Goal: Task Accomplishment & Management: Complete application form

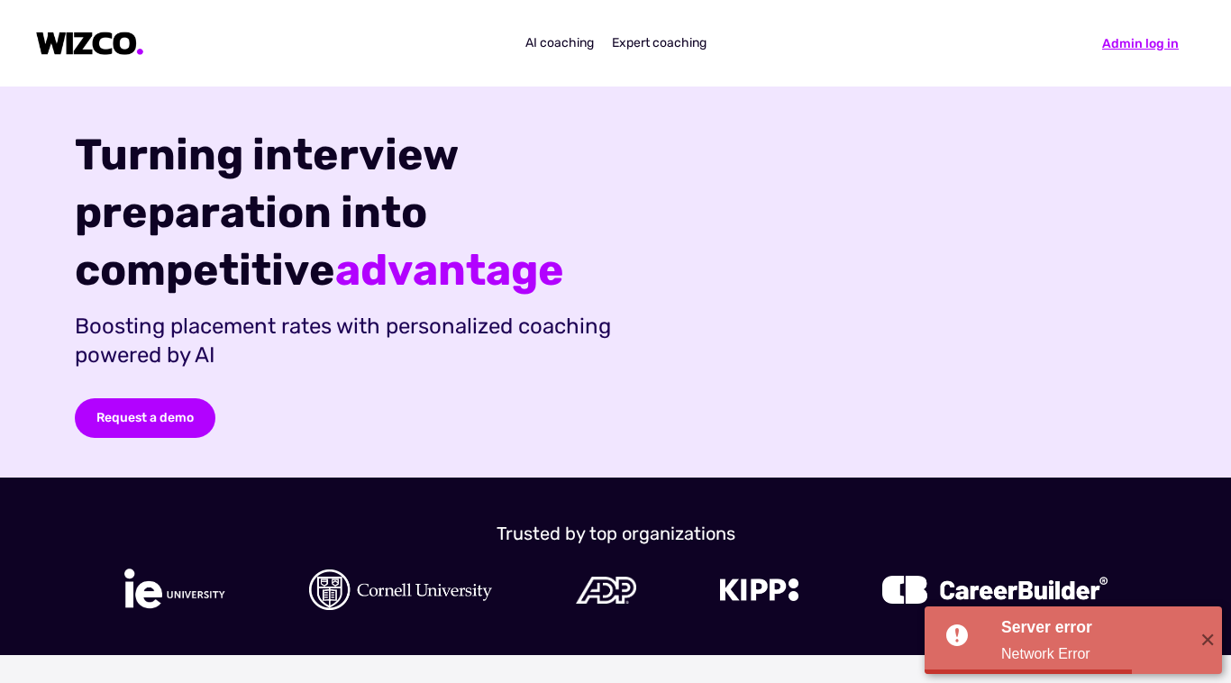
click at [1102, 46] on div "Admin log in" at bounding box center [1140, 43] width 77 height 19
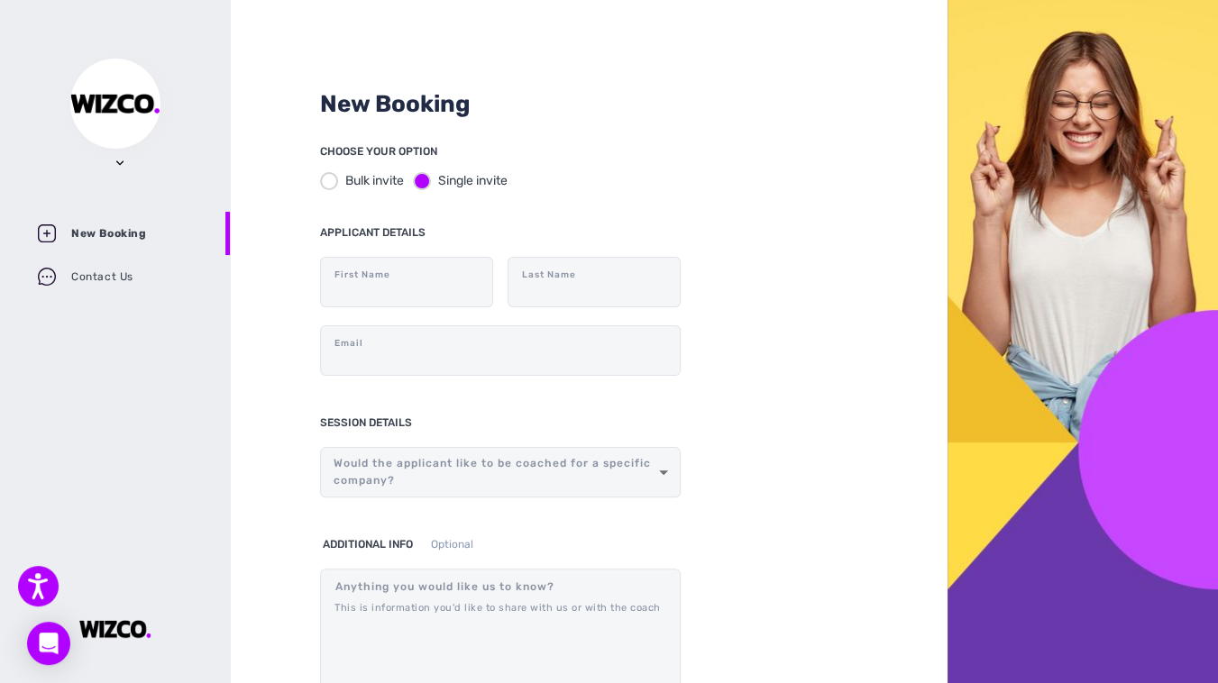
click at [878, 11] on div "New Booking CHOOSE YOUR OPTION Bulk invite Single invite APPLICANT DETAILS Firs…" at bounding box center [589, 341] width 718 height 683
drag, startPoint x: 1173, startPoint y: 127, endPoint x: 1155, endPoint y: 107, distance: 26.8
click at [1173, 127] on div at bounding box center [1082, 341] width 270 height 683
click at [795, 197] on div "New Booking CHOOSE YOUR OPTION Bulk invite Single invite APPLICANT DETAILS Firs…" at bounding box center [589, 341] width 718 height 683
click at [532, 292] on input "text" at bounding box center [594, 282] width 162 height 40
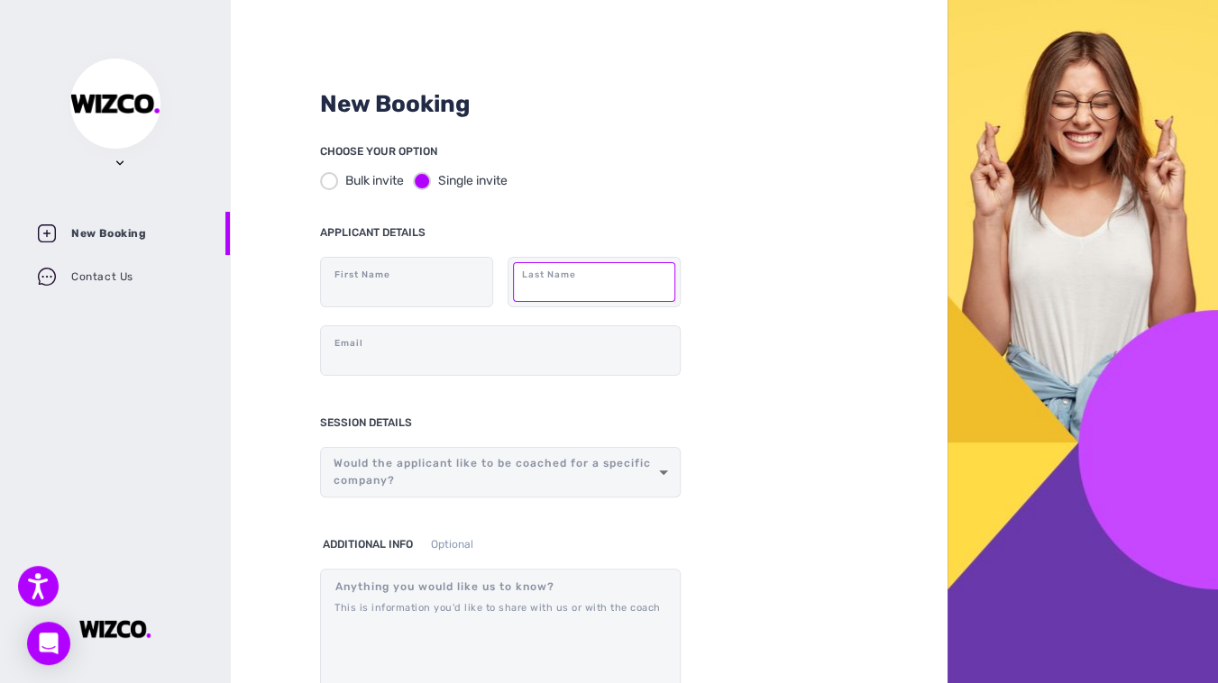
paste input "SHI"
type input "SHI"
drag, startPoint x: 772, startPoint y: 203, endPoint x: 624, endPoint y: 219, distance: 148.7
click at [772, 203] on div "New Booking CHOOSE YOUR OPTION Bulk invite Single invite APPLICANT DETAILS Firs…" at bounding box center [589, 341] width 718 height 683
click at [371, 278] on input "text" at bounding box center [406, 282] width 162 height 40
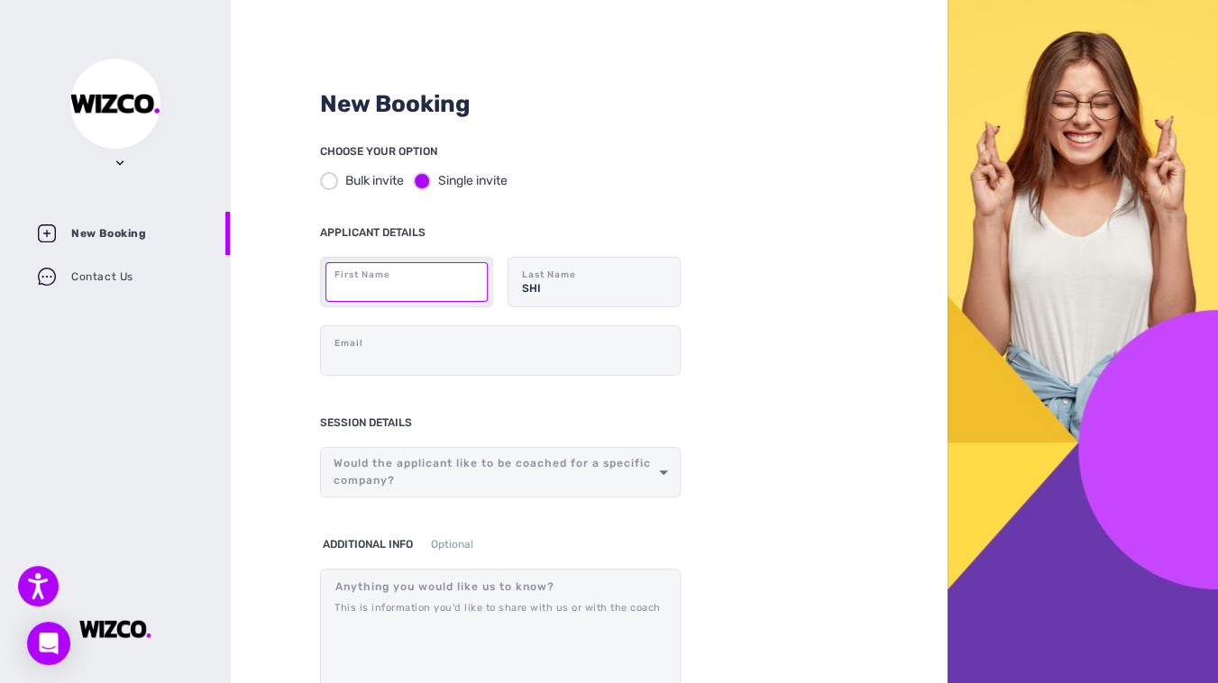
paste input "Xinyu"
type input "Xinyu"
drag, startPoint x: 777, startPoint y: 166, endPoint x: 608, endPoint y: 195, distance: 171.0
click at [777, 166] on div "New Booking CHOOSE YOUR OPTION Bulk invite Single invite APPLICANT DETAILS Xiny…" at bounding box center [589, 341] width 718 height 683
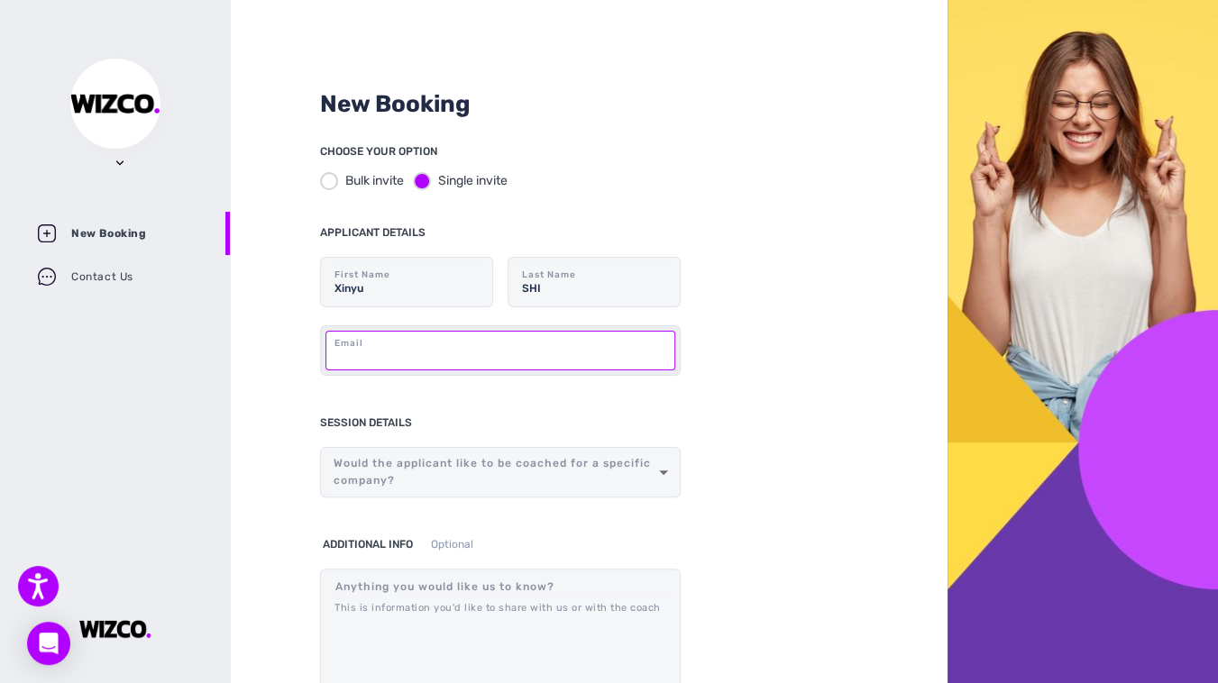
click at [349, 352] on input "text" at bounding box center [500, 351] width 350 height 40
paste input "[EMAIL_ADDRESS][DOMAIN_NAME]"
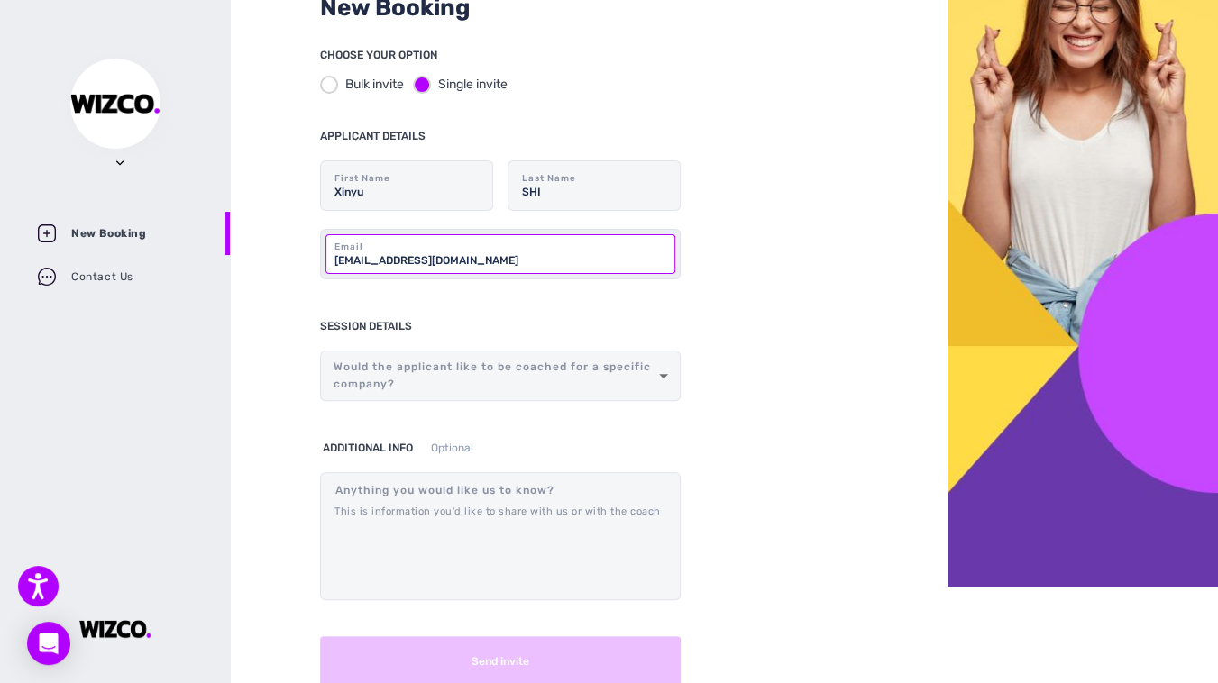
scroll to position [98, 0]
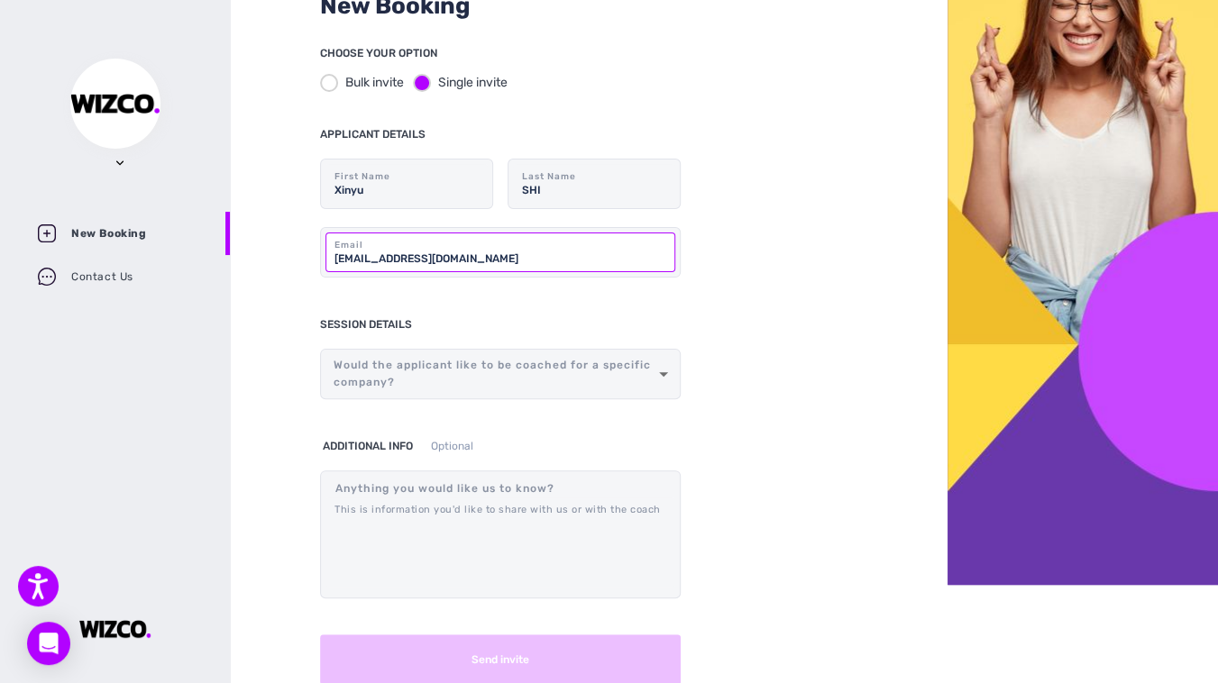
type input "[EMAIL_ADDRESS][DOMAIN_NAME]"
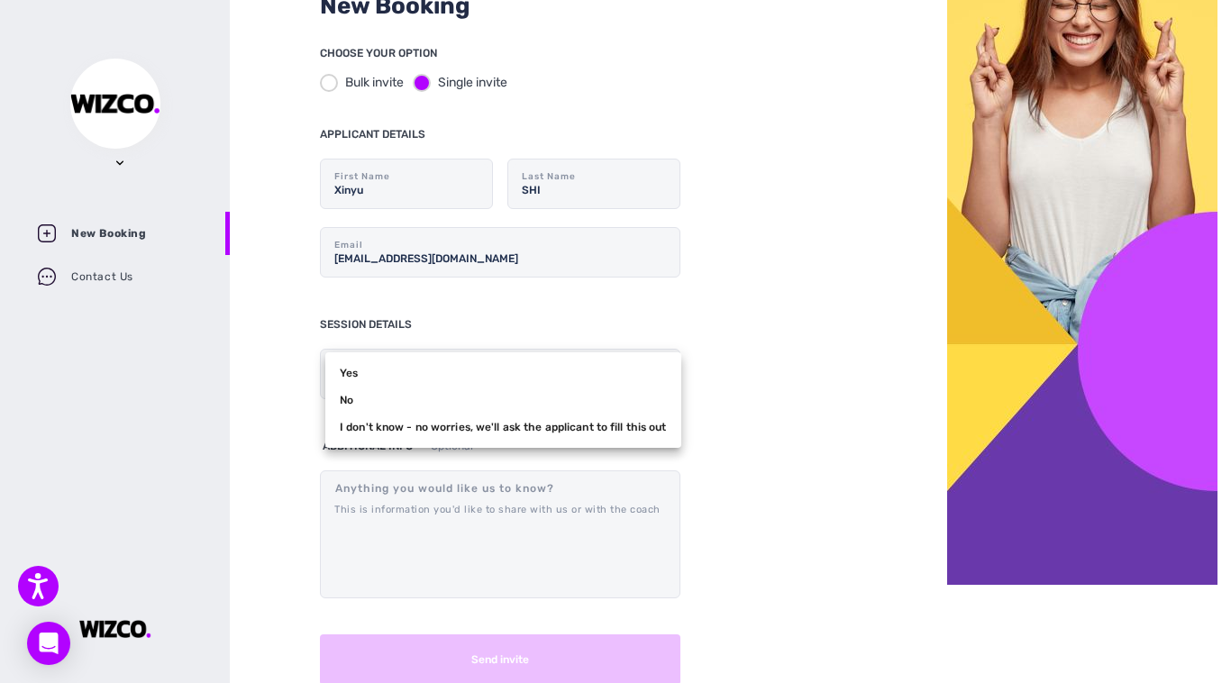
click at [642, 376] on body "Accessibility Screen-Reader Guide, Feedback, and Issue Reporting | New window C…" at bounding box center [615, 243] width 1231 height 683
click at [595, 376] on li "Yes" at bounding box center [503, 373] width 356 height 27
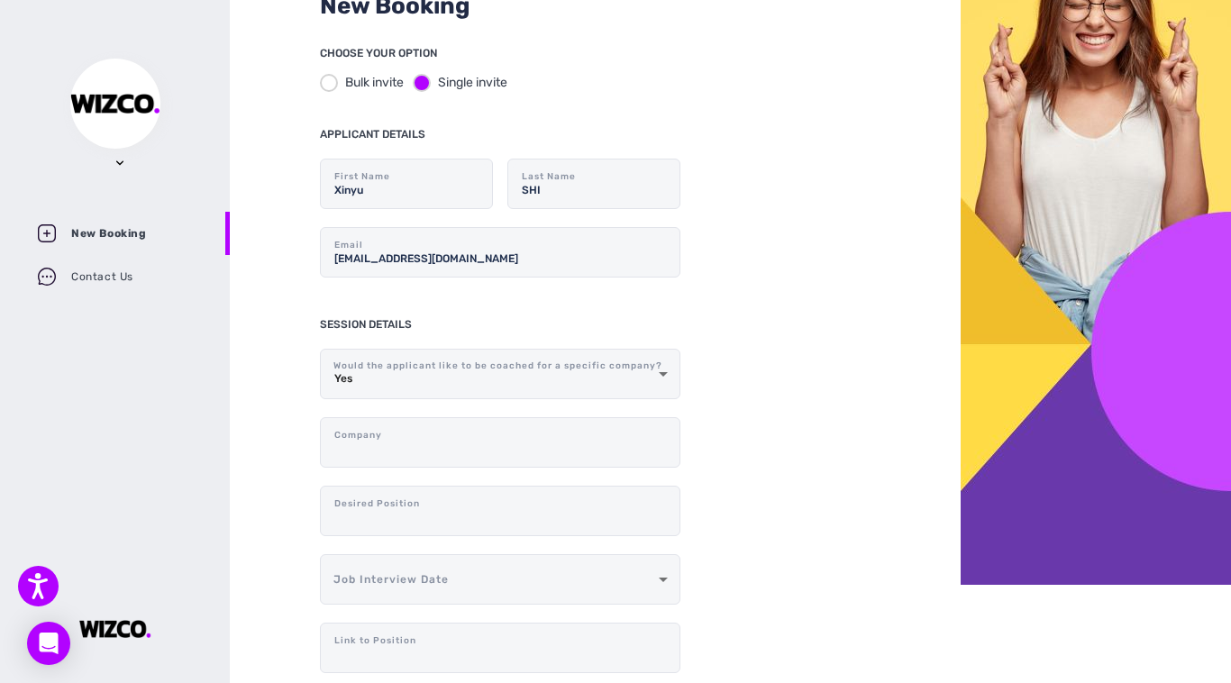
click at [613, 376] on body "Accessibility Screen-Reader Guide, Feedback, and Issue Reporting | New window C…" at bounding box center [615, 243] width 1231 height 683
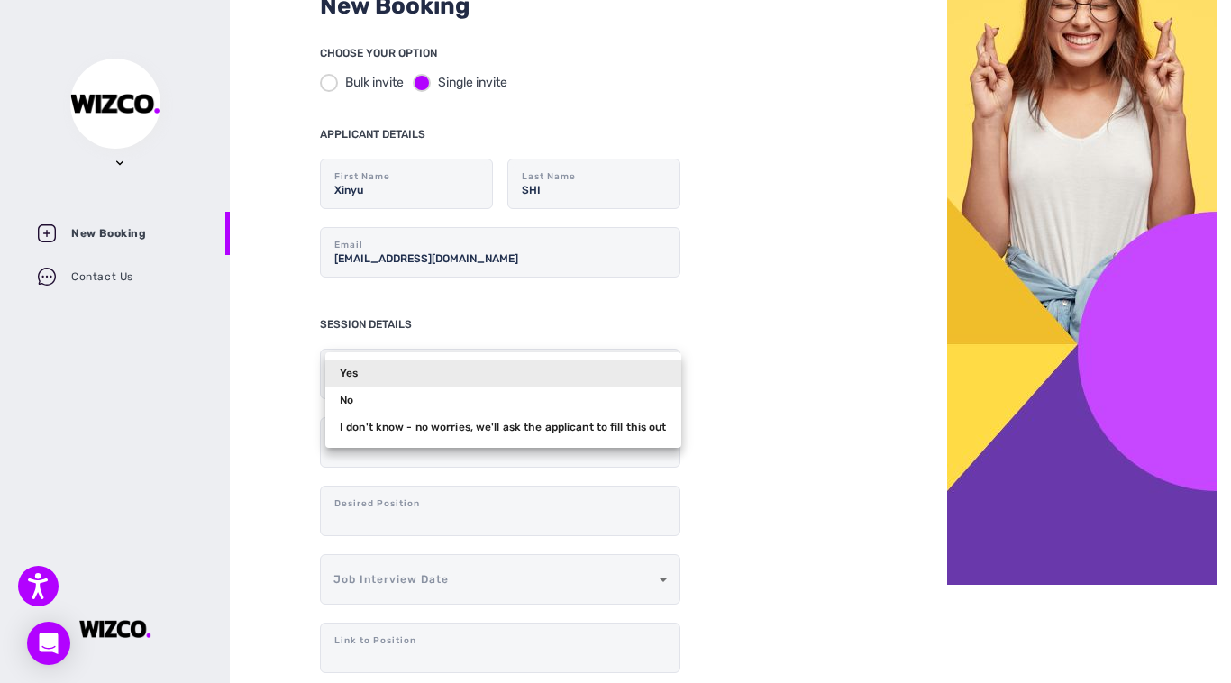
click at [563, 411] on li "No" at bounding box center [503, 400] width 356 height 27
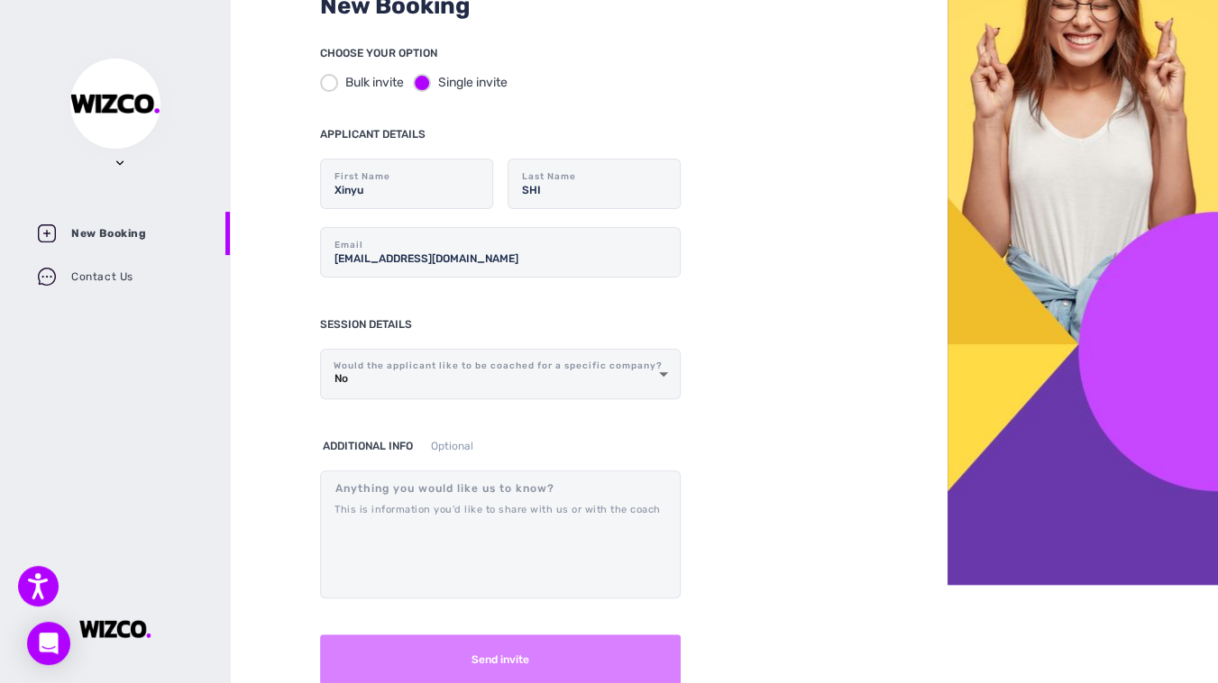
click at [532, 659] on button "Send invite" at bounding box center [500, 660] width 361 height 50
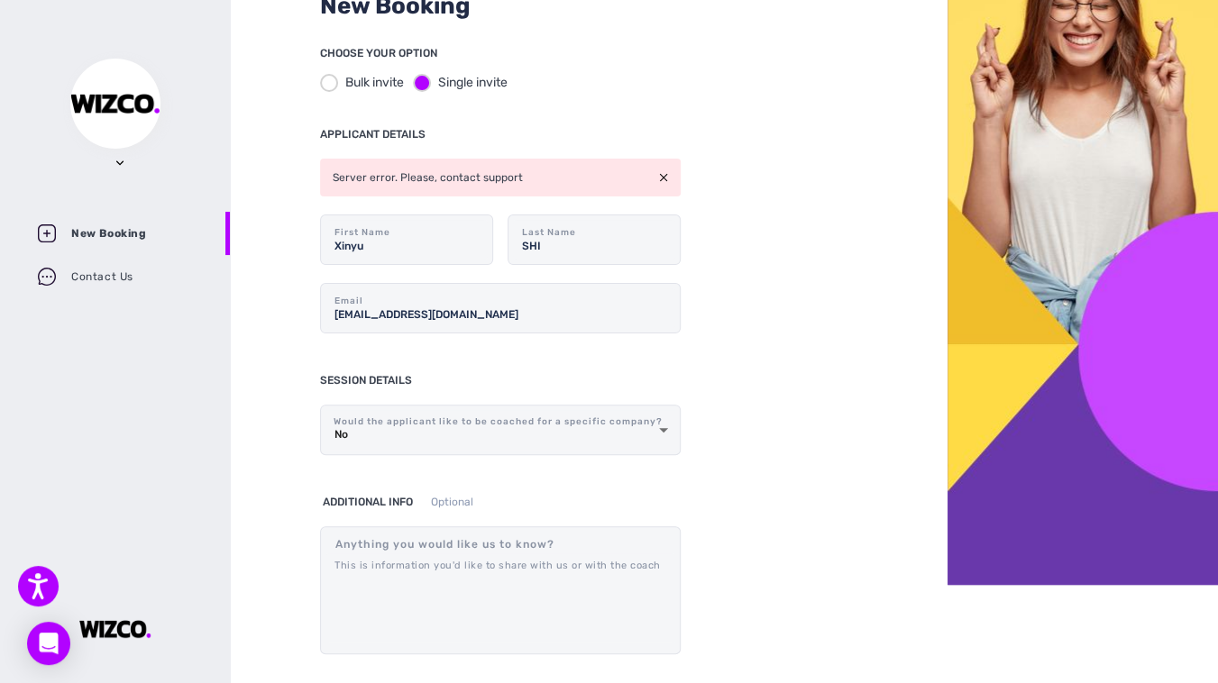
click at [661, 174] on img at bounding box center [663, 177] width 9 height 9
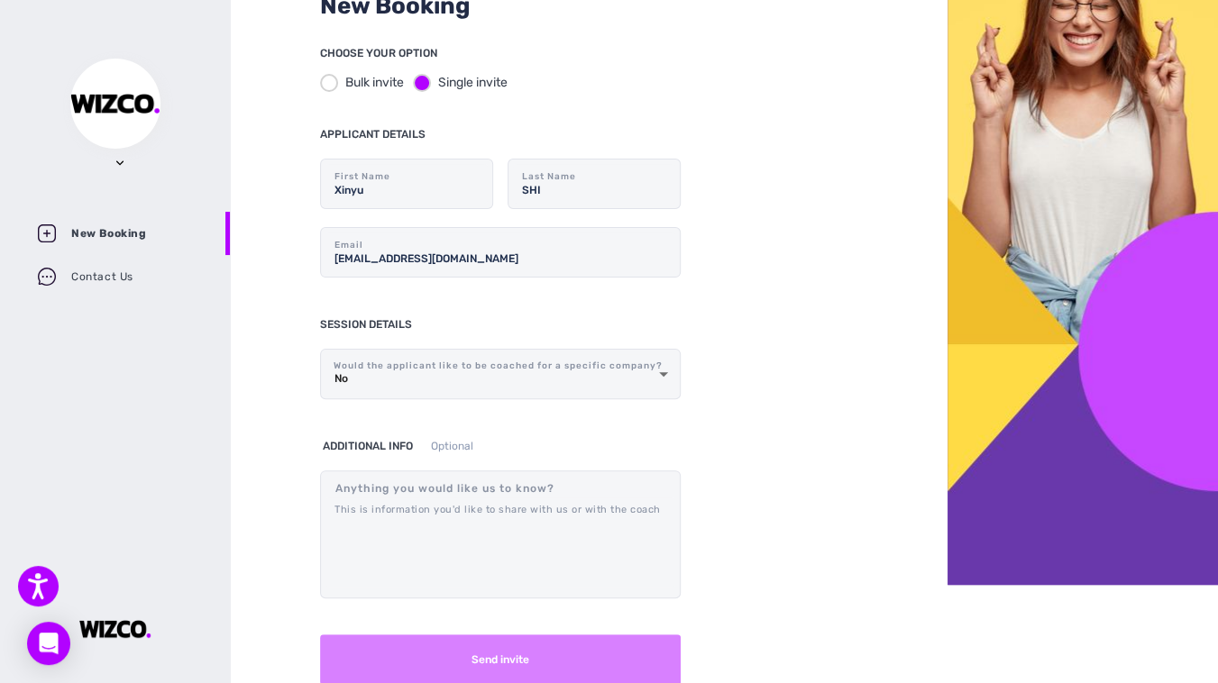
click at [448, 663] on button "Send invite" at bounding box center [500, 660] width 361 height 50
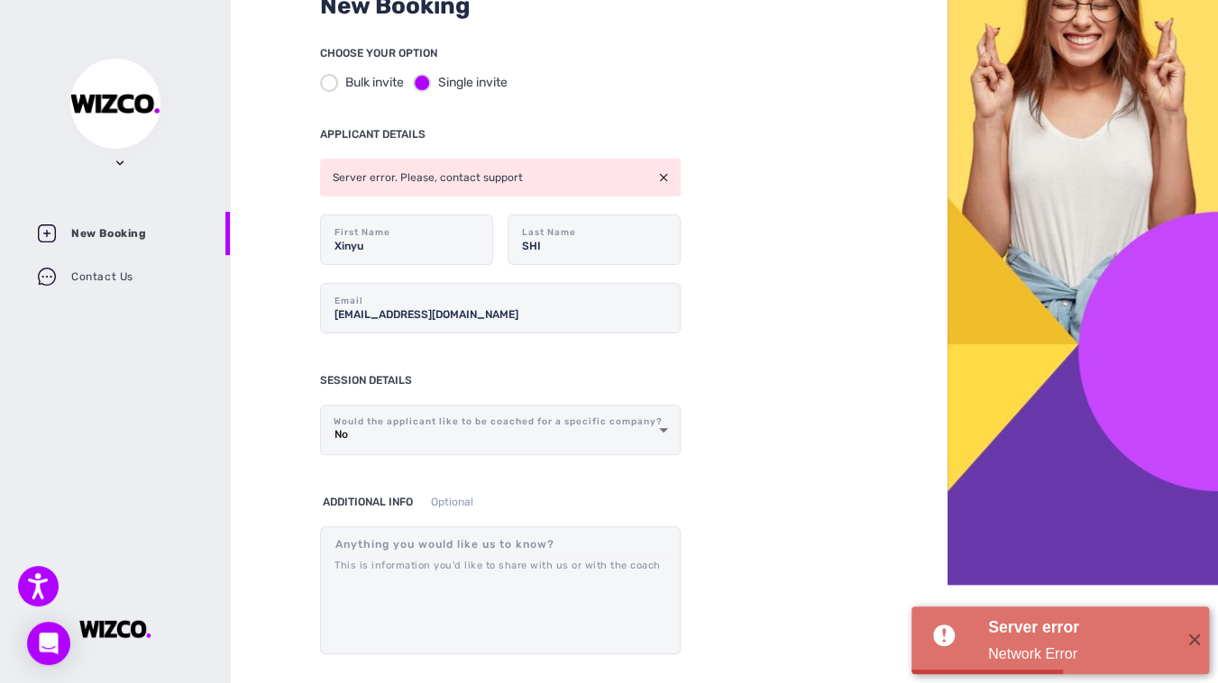
click at [667, 174] on img at bounding box center [663, 177] width 9 height 9
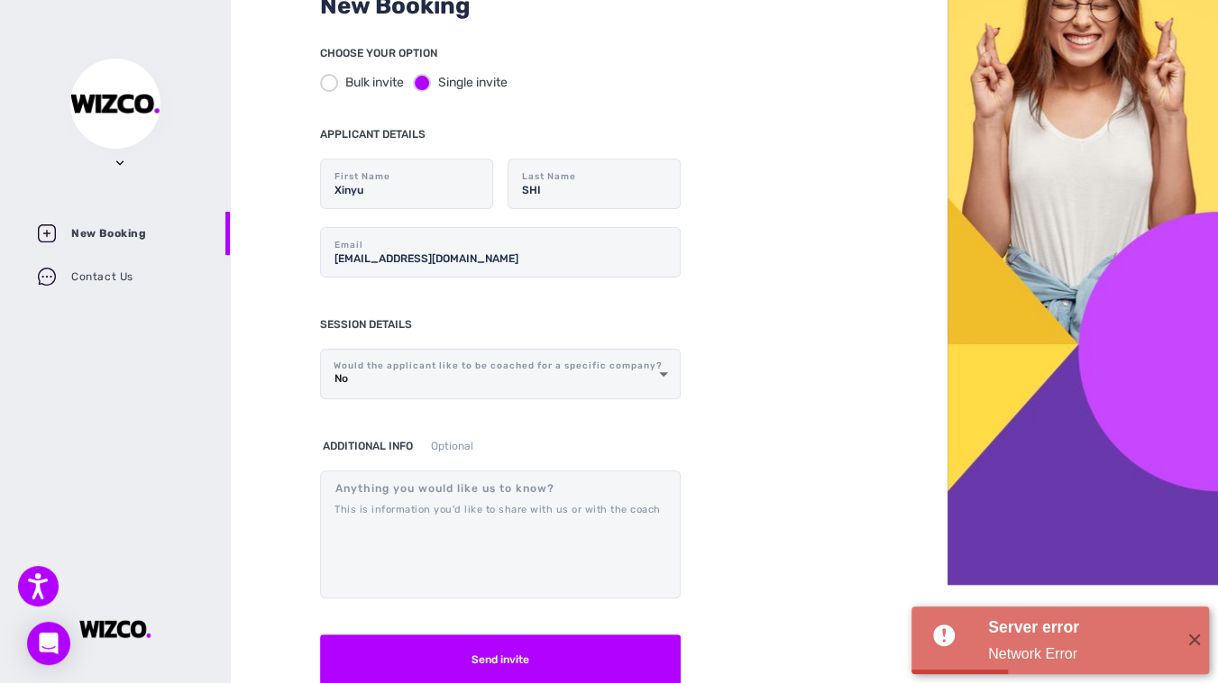
click at [733, 246] on div "New Booking CHOOSE YOUR OPTION Bulk invite Single invite APPLICANT DETAILS Xiny…" at bounding box center [589, 243] width 718 height 683
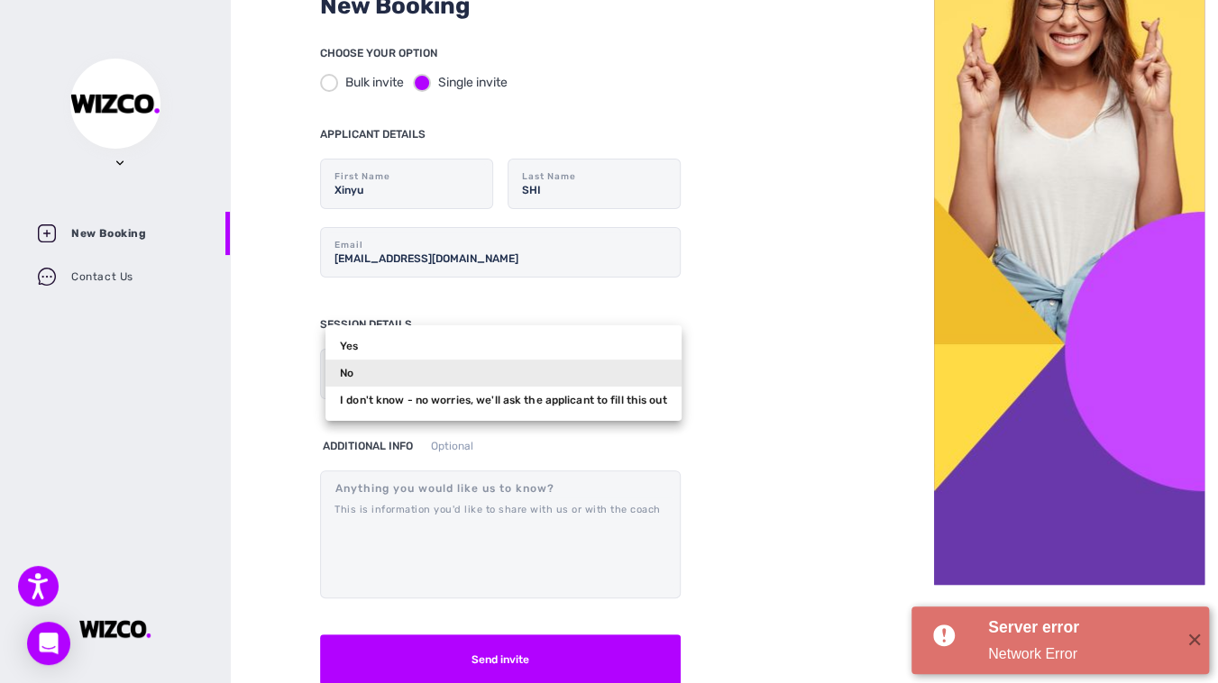
click at [575, 389] on body "Accessibility Screen-Reader Guide, Feedback, and Issue Reporting | New window C…" at bounding box center [609, 243] width 1218 height 683
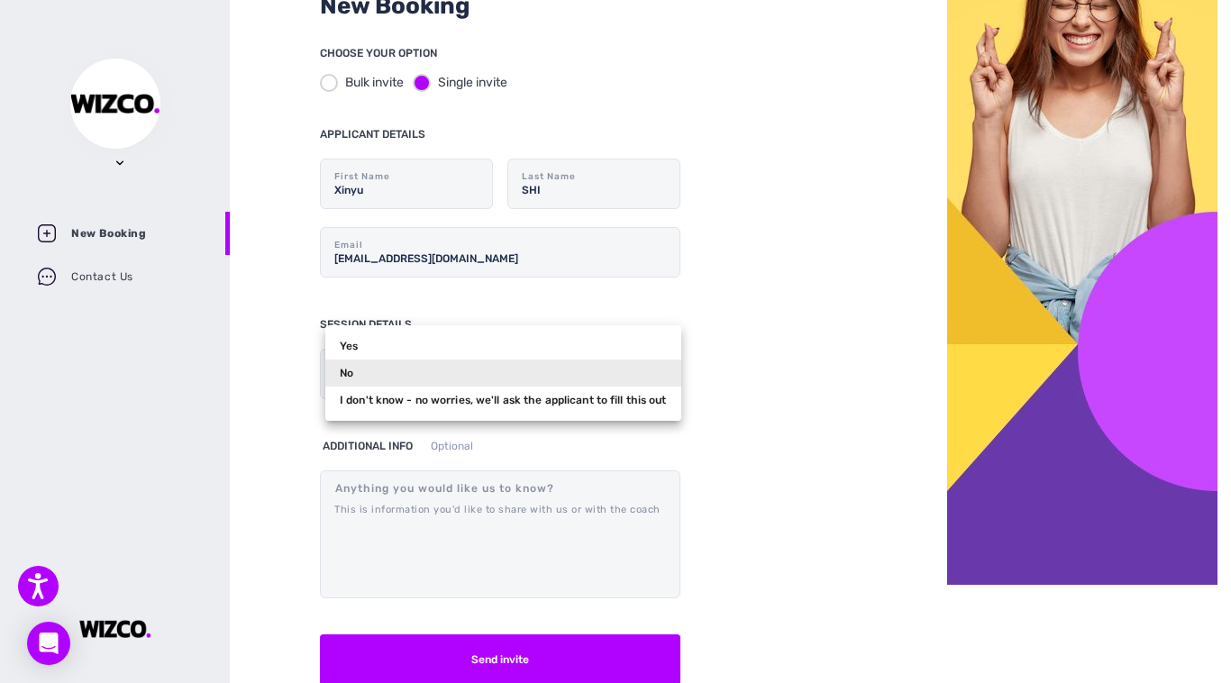
click at [499, 403] on li "I don't know - no worries, we'll ask the applicant to fill this out" at bounding box center [503, 400] width 356 height 27
type input "2"
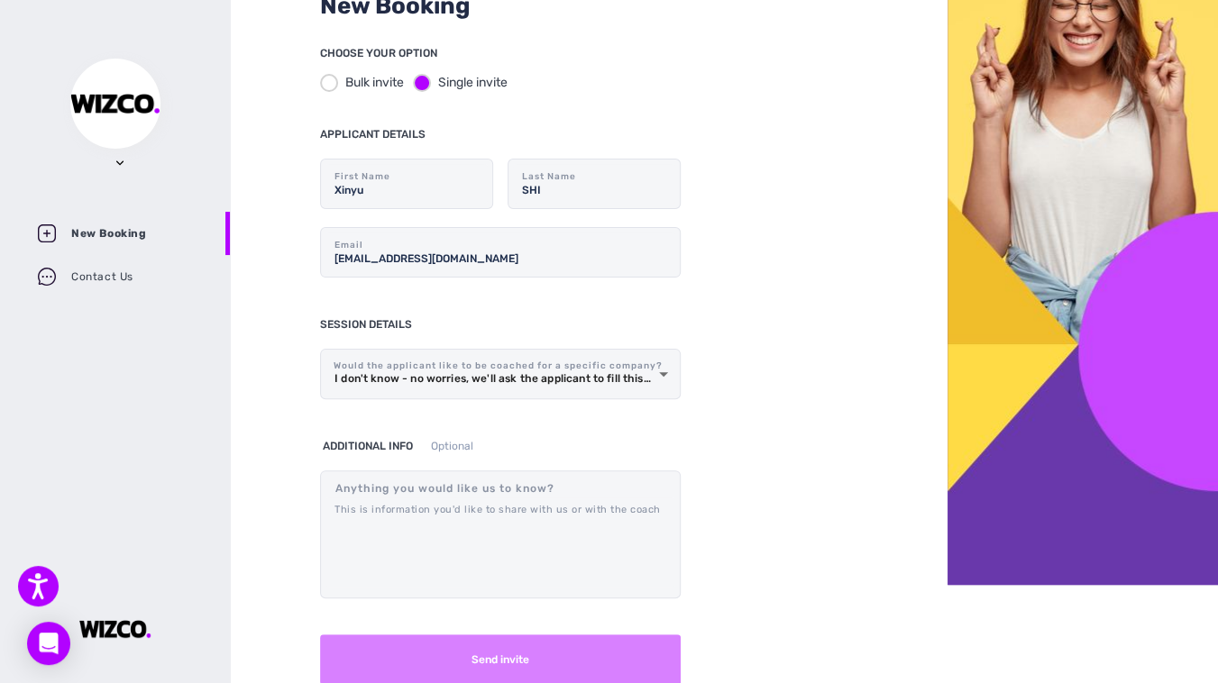
click at [503, 654] on button "Send invite" at bounding box center [500, 660] width 361 height 50
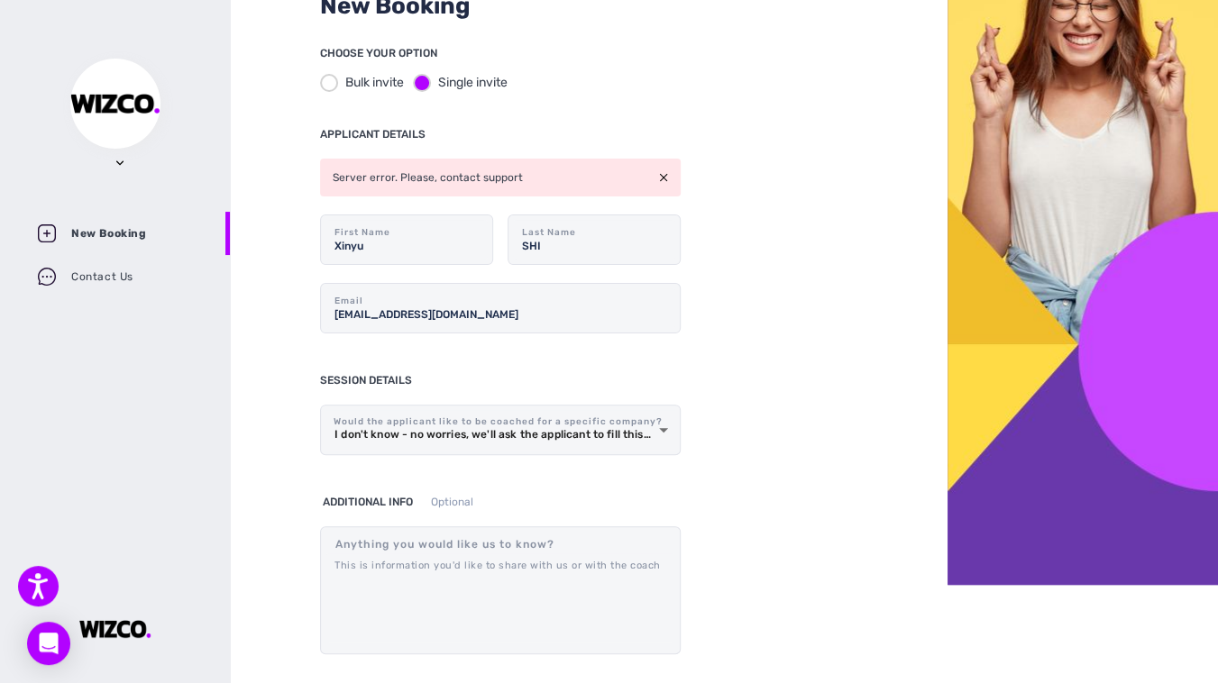
click at [792, 259] on div "New Booking CHOOSE YOUR OPTION Bulk invite Single invite APPLICANT DETAILS Serv…" at bounding box center [589, 243] width 718 height 683
click at [42, 595] on icon "Open accessiBe: accessibility options, statement and help" at bounding box center [38, 586] width 22 height 29
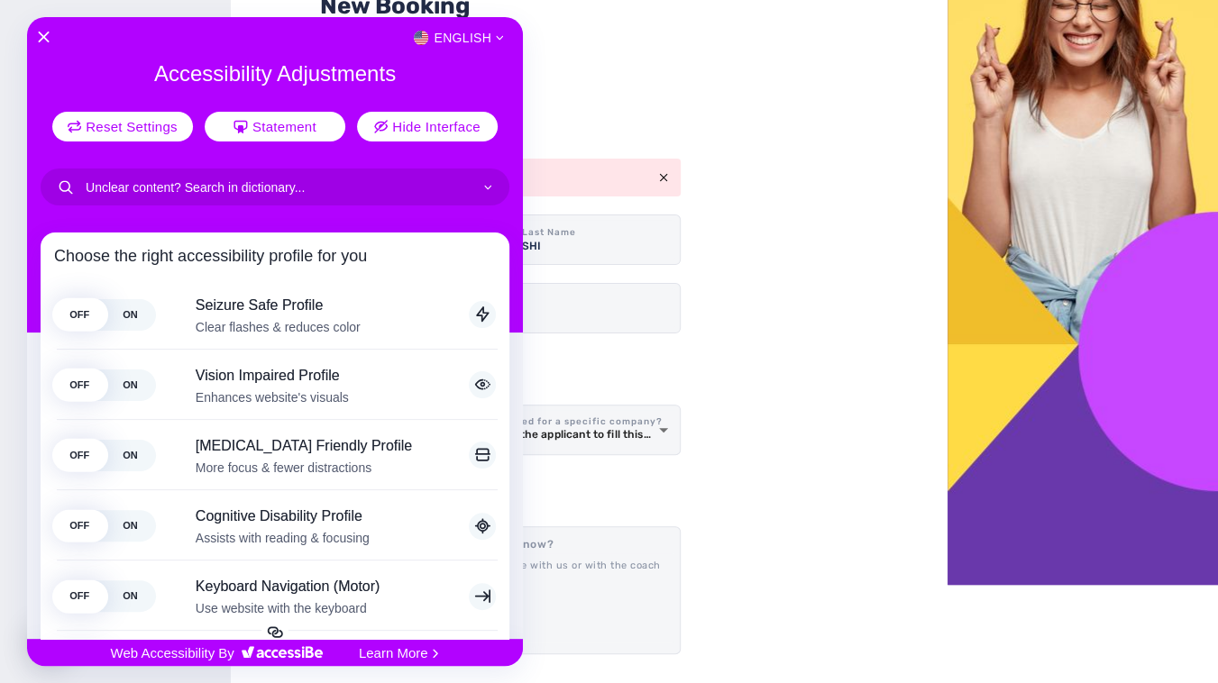
click at [775, 98] on div at bounding box center [609, 341] width 1218 height 683
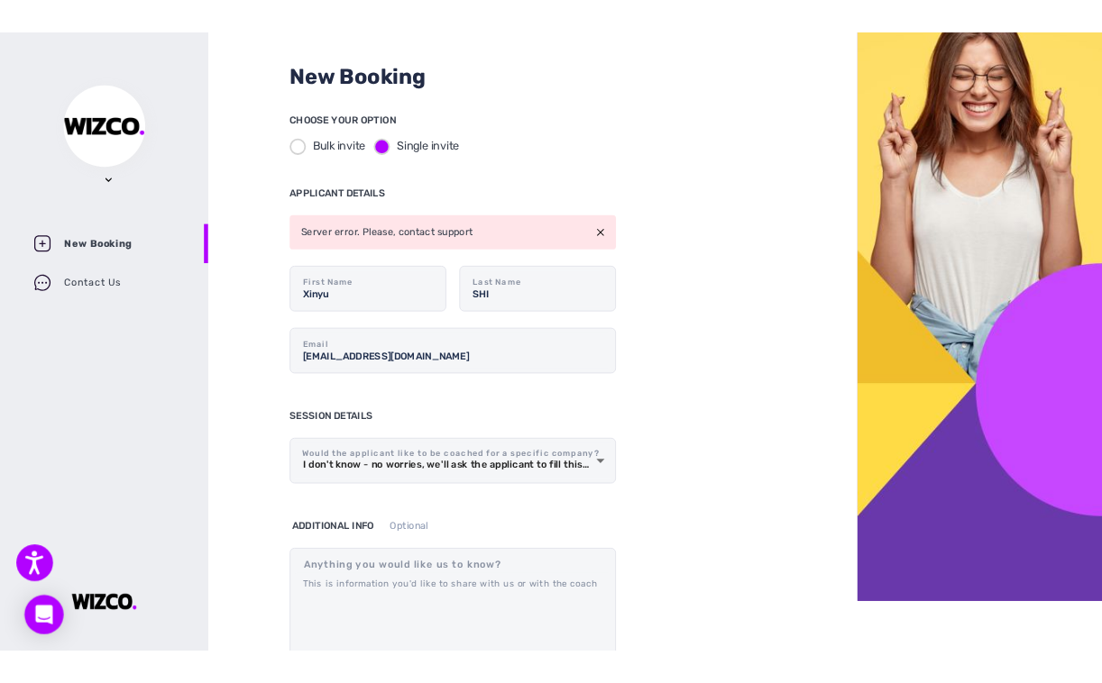
scroll to position [0, 0]
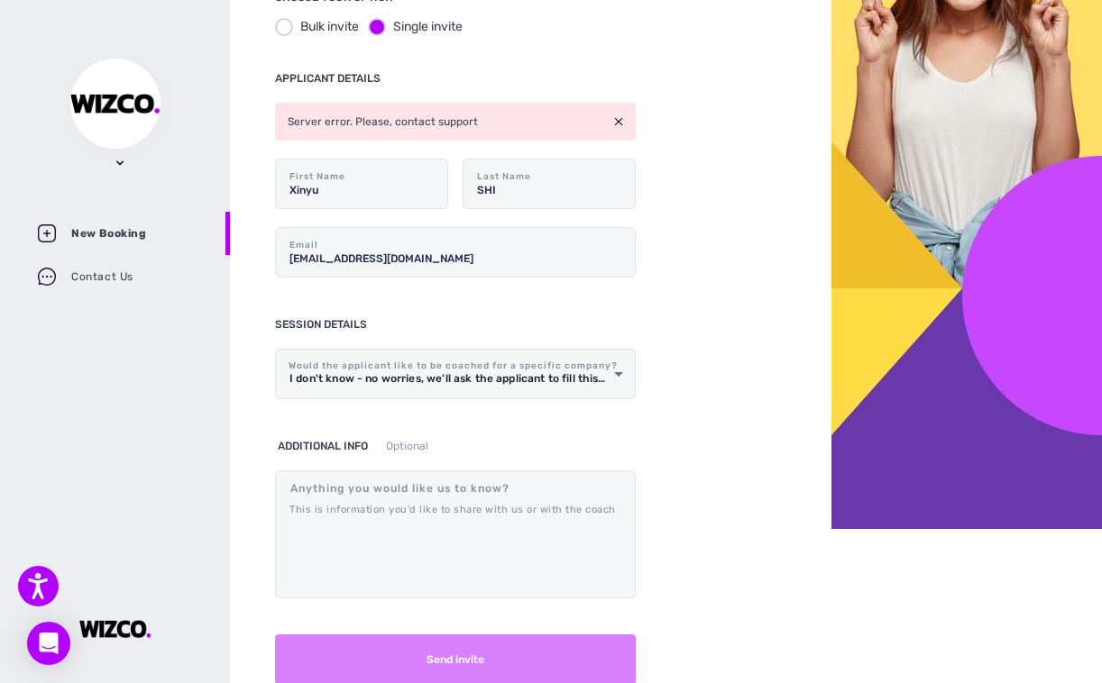
click at [444, 655] on button "Send invite" at bounding box center [455, 660] width 361 height 50
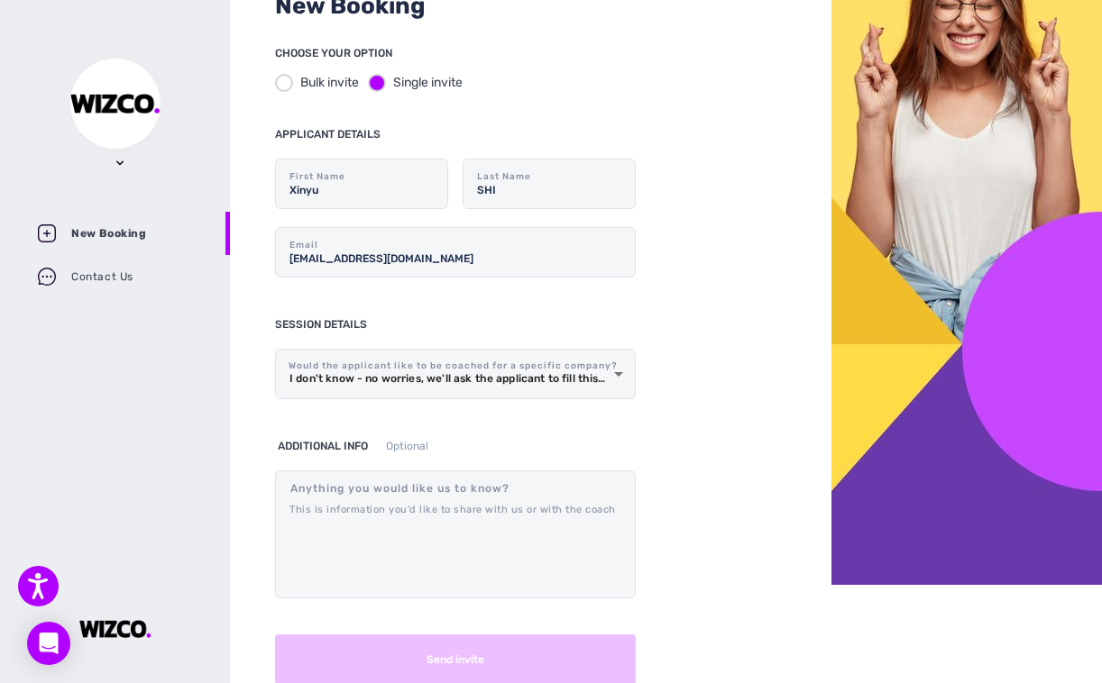
scroll to position [154, 0]
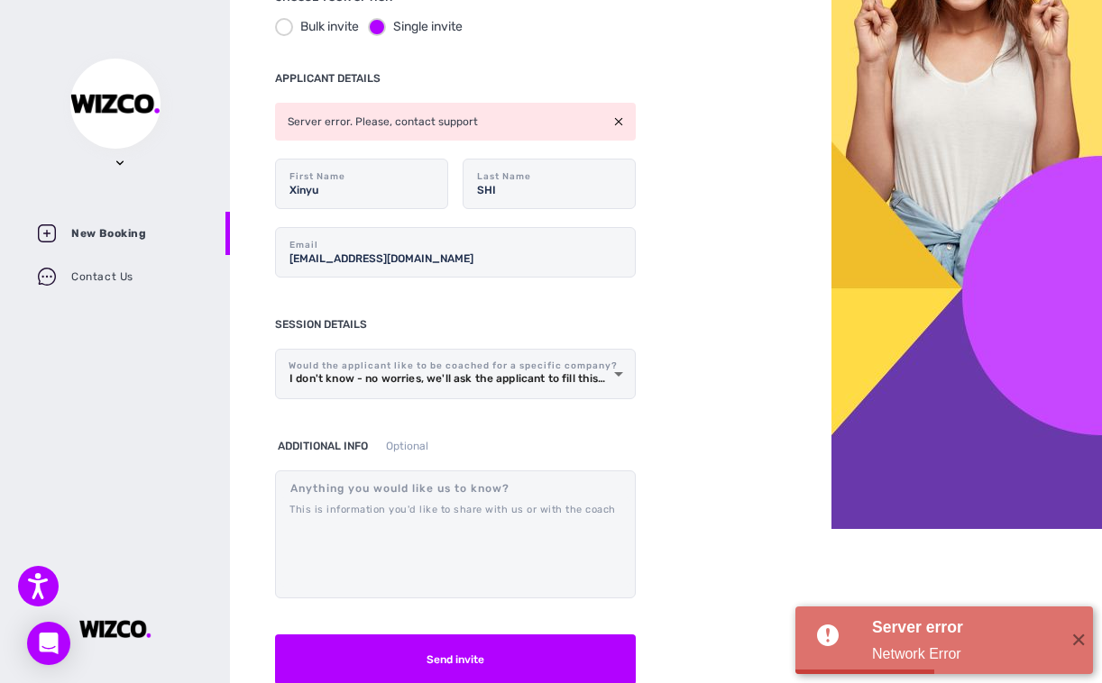
click at [282, 21] on div at bounding box center [284, 27] width 18 height 18
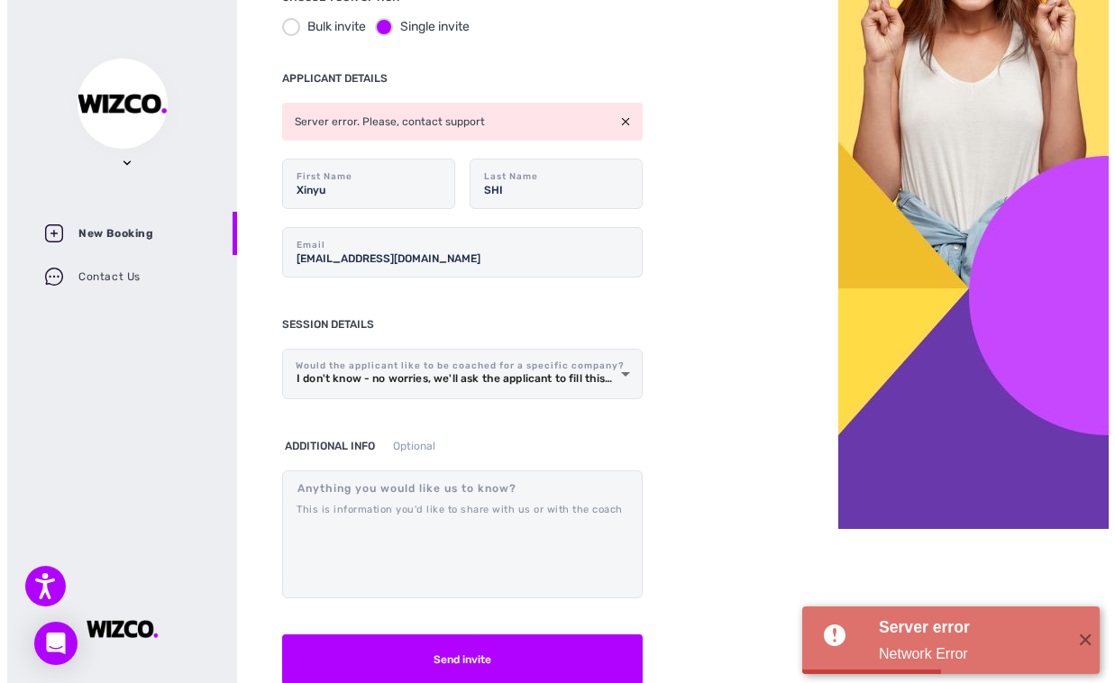
scroll to position [0, 0]
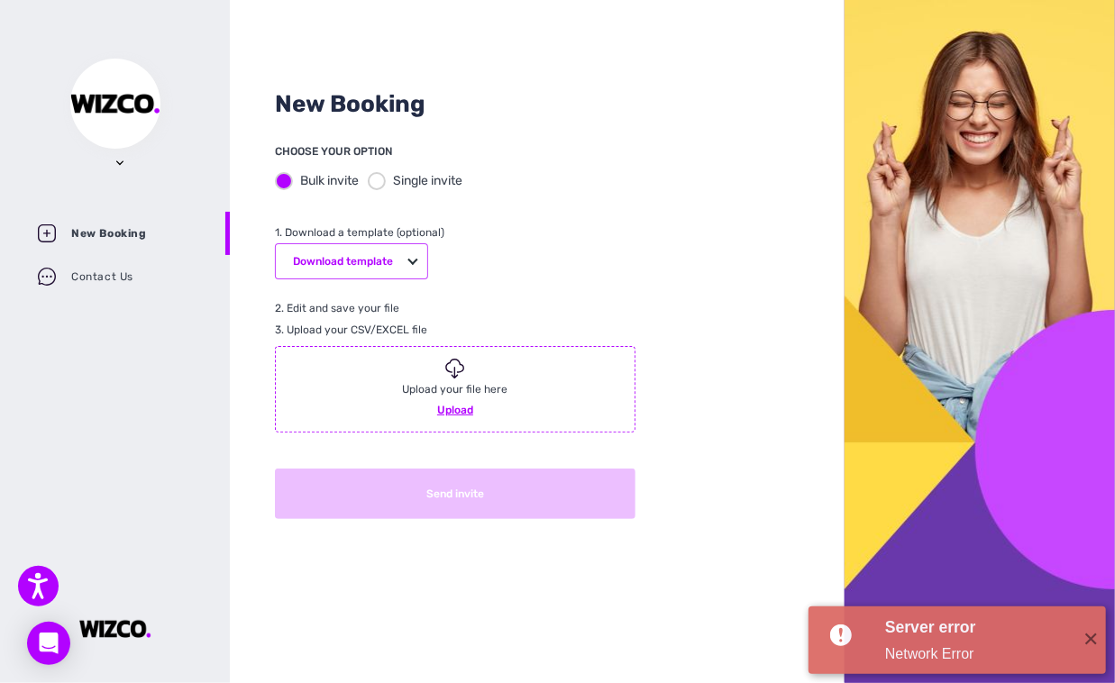
click at [386, 258] on button "Download template" at bounding box center [351, 261] width 153 height 36
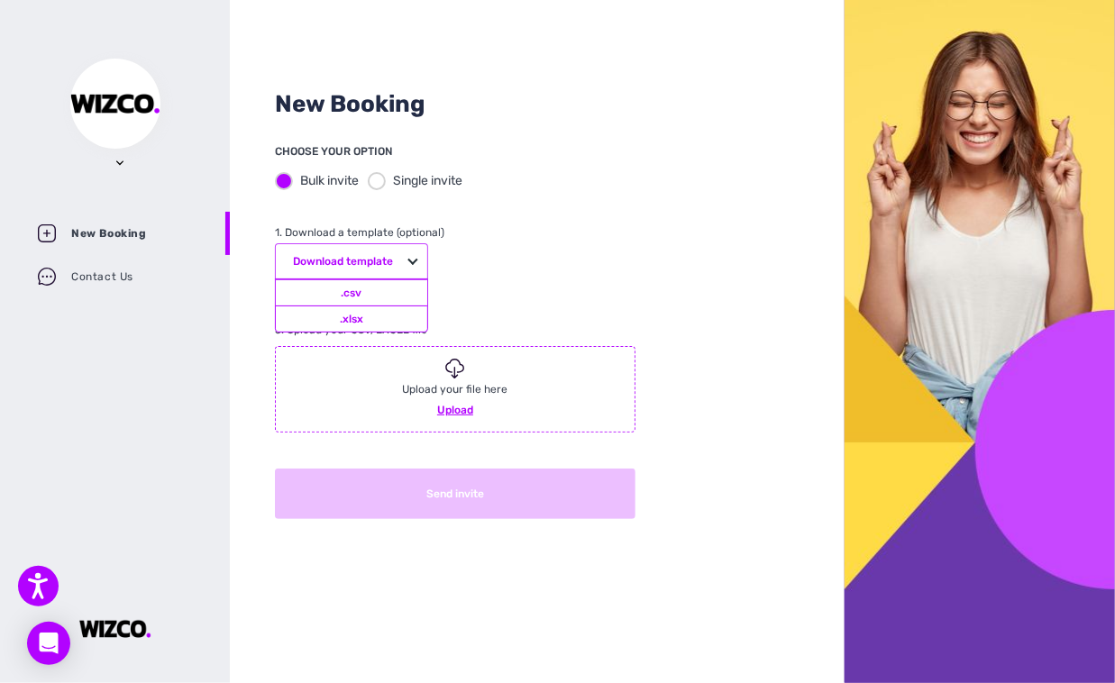
click at [387, 287] on div ".csv" at bounding box center [351, 292] width 151 height 26
click at [700, 321] on div "New Booking CHOOSE YOUR OPTION Bulk invite Single invite 1. Download a template…" at bounding box center [537, 341] width 615 height 683
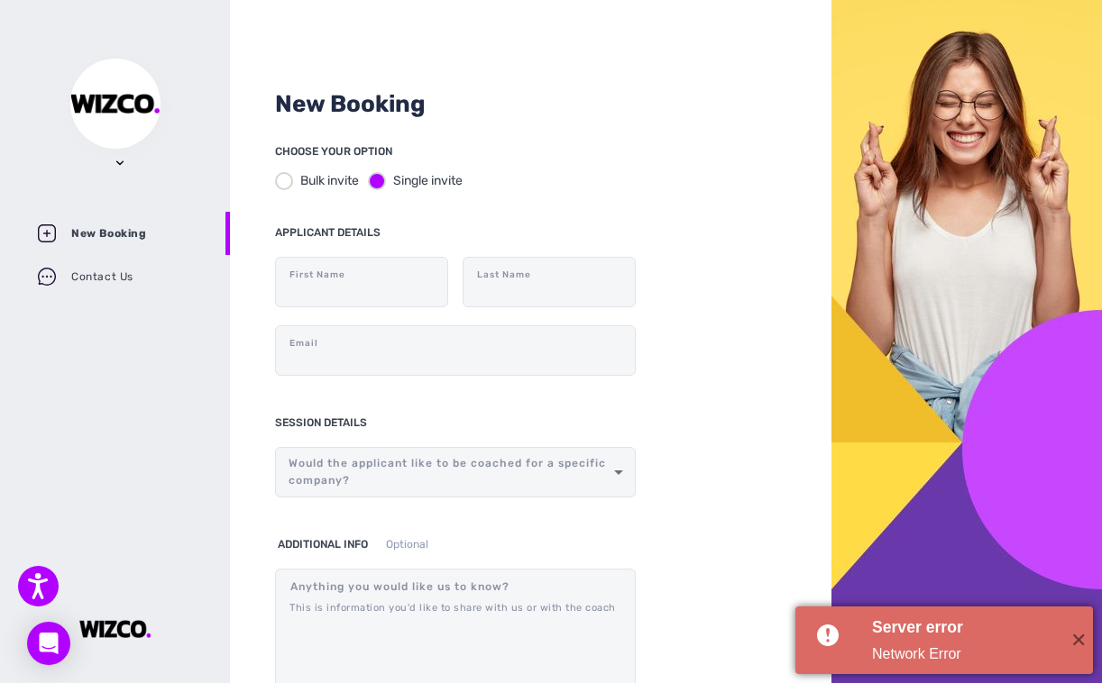
click at [954, 632] on div "Server error" at bounding box center [964, 627] width 185 height 23
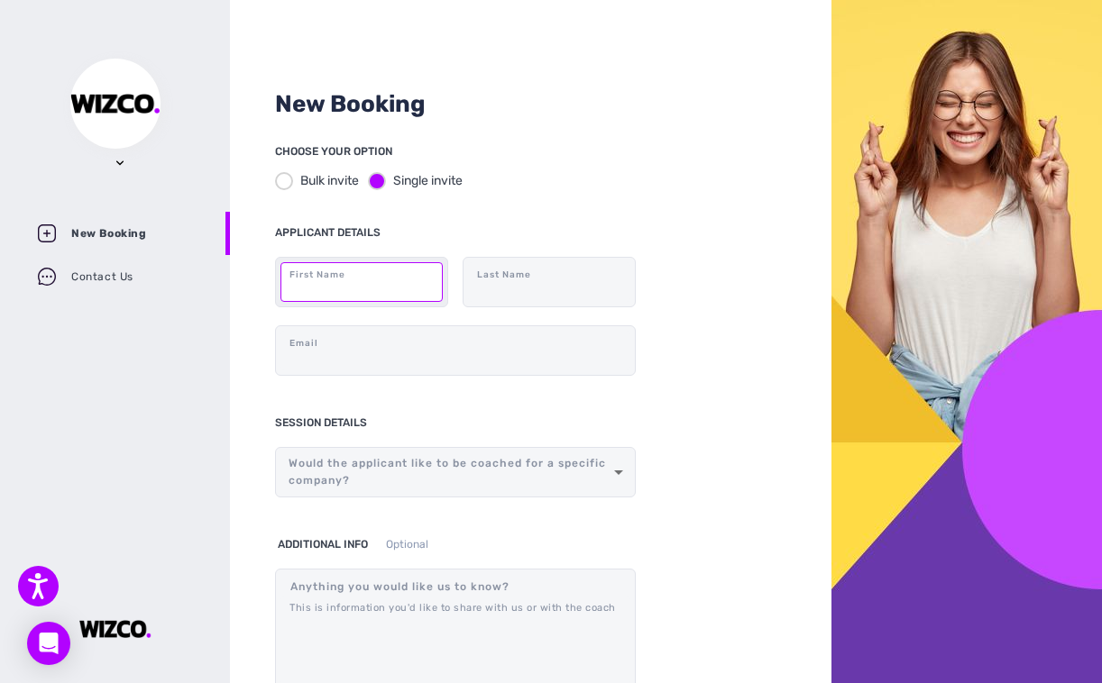
click at [371, 284] on input "text" at bounding box center [361, 282] width 162 height 40
type input "Xinyu"
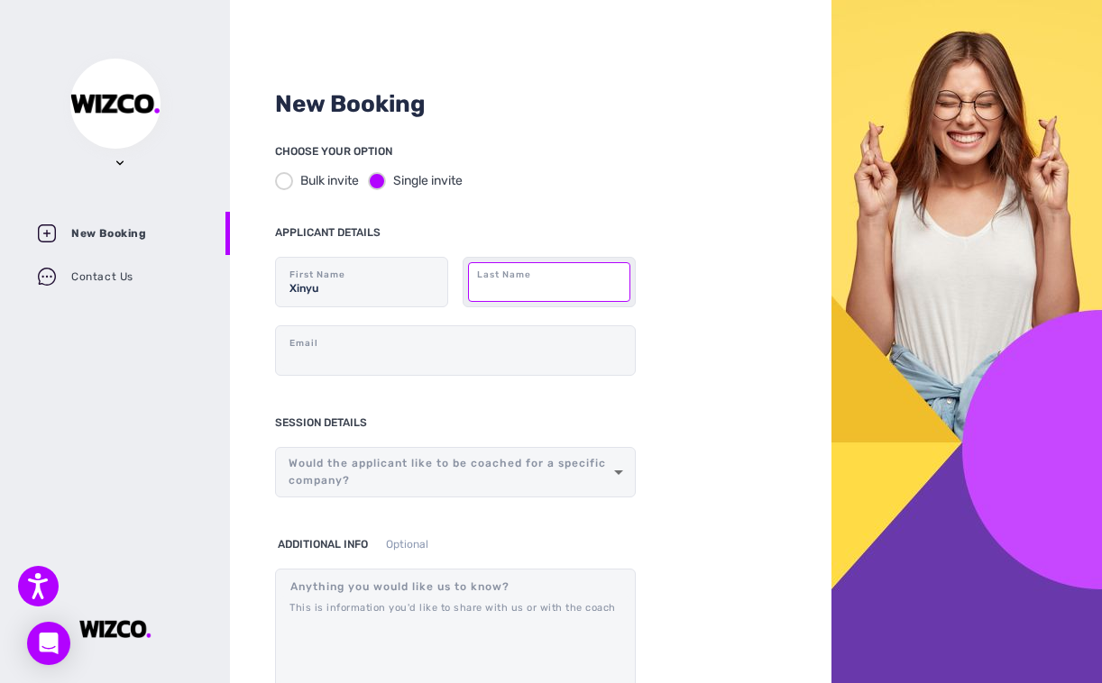
drag, startPoint x: 471, startPoint y: 290, endPoint x: 498, endPoint y: 289, distance: 27.1
click at [471, 290] on input "text" at bounding box center [549, 282] width 162 height 40
type input "SHI"
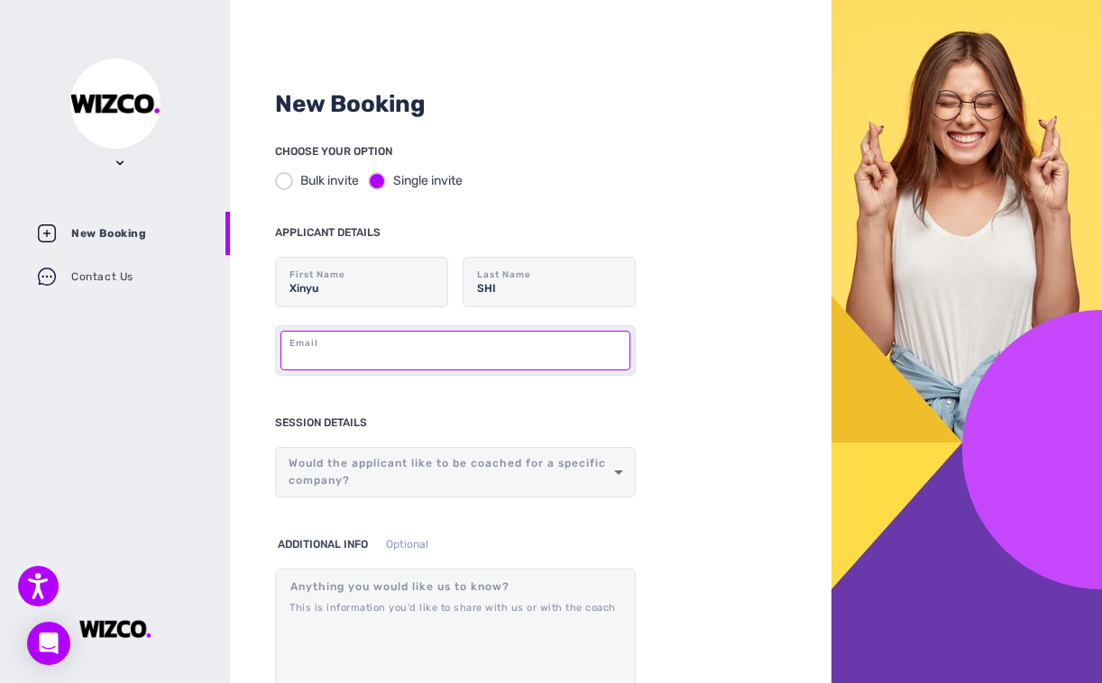
click at [454, 343] on input "text" at bounding box center [455, 351] width 350 height 40
click at [344, 358] on input "text" at bounding box center [455, 351] width 350 height 40
paste input "[EMAIL_ADDRESS][DOMAIN_NAME]"
type input "[EMAIL_ADDRESS][DOMAIN_NAME]"
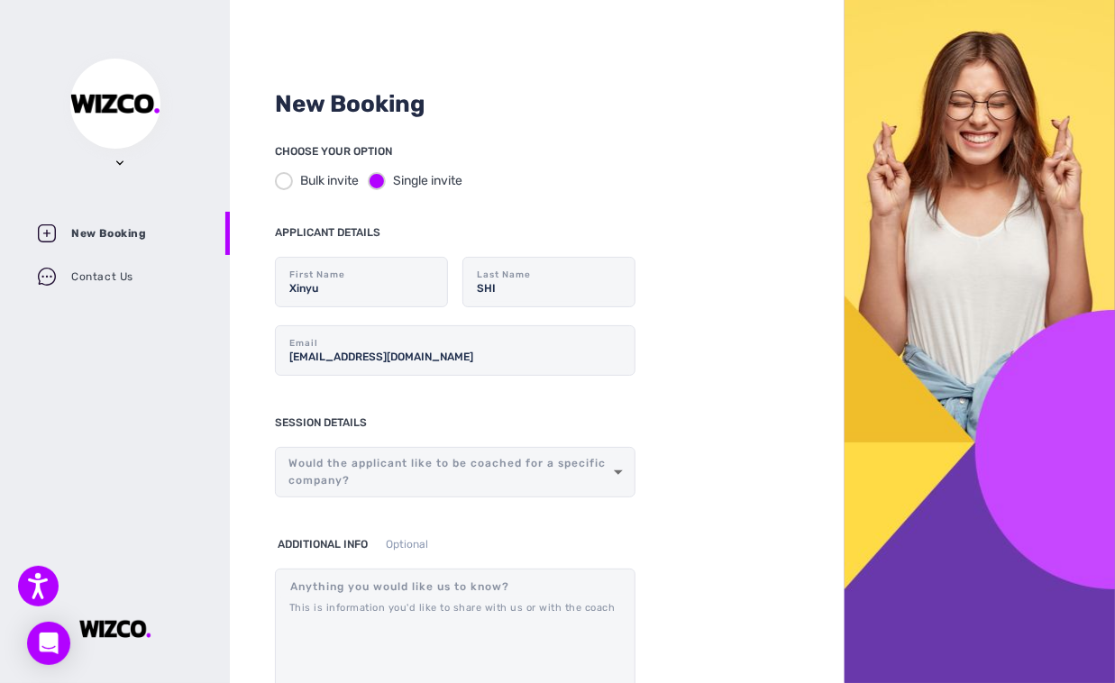
click at [472, 473] on body "Press Alt+1 for screen-reader mode, Alt+0 to cancel Accessibility Screen-Reader…" at bounding box center [557, 341] width 1115 height 683
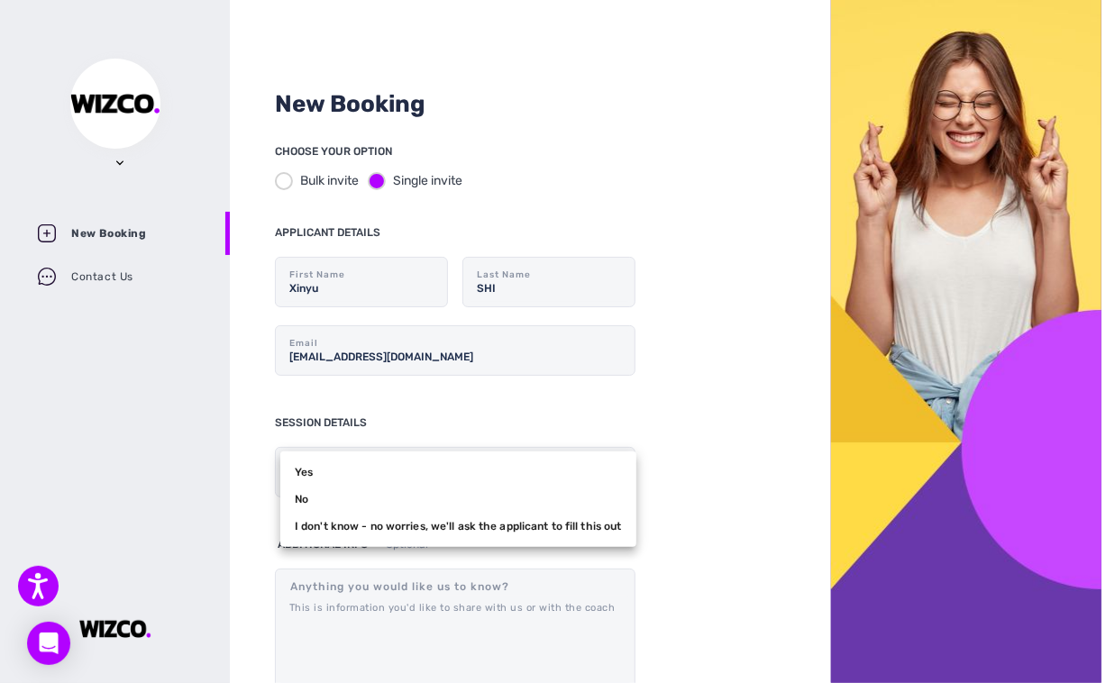
click at [418, 525] on li "I don't know - no worries, we'll ask the applicant to fill this out" at bounding box center [458, 526] width 356 height 27
type input "2"
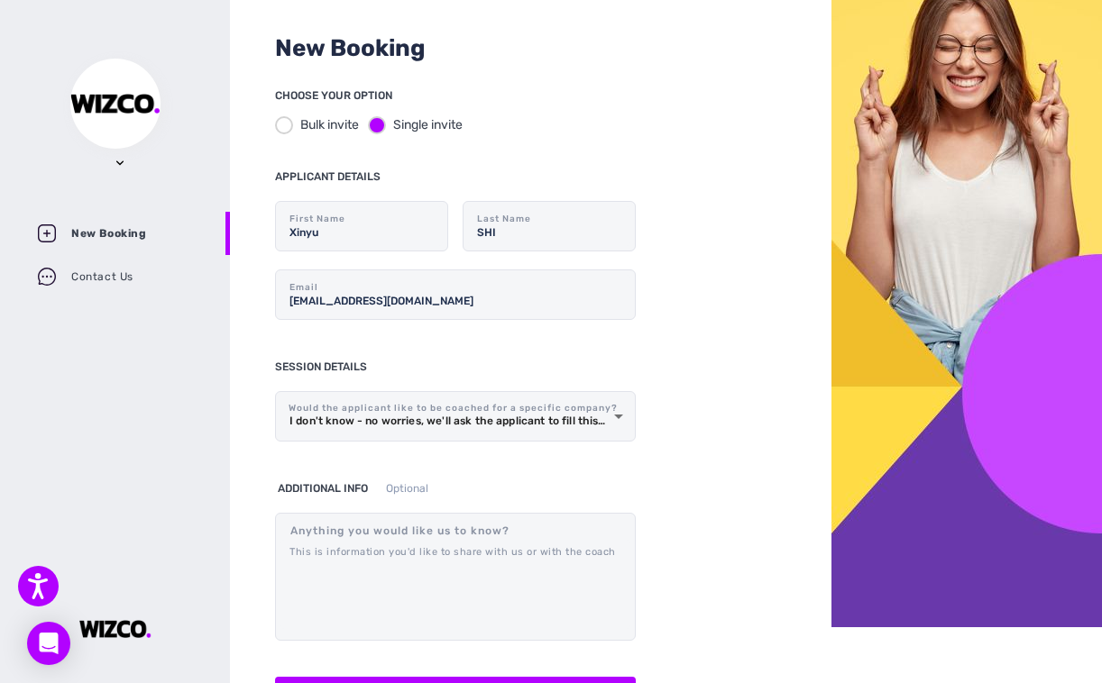
scroll to position [98, 0]
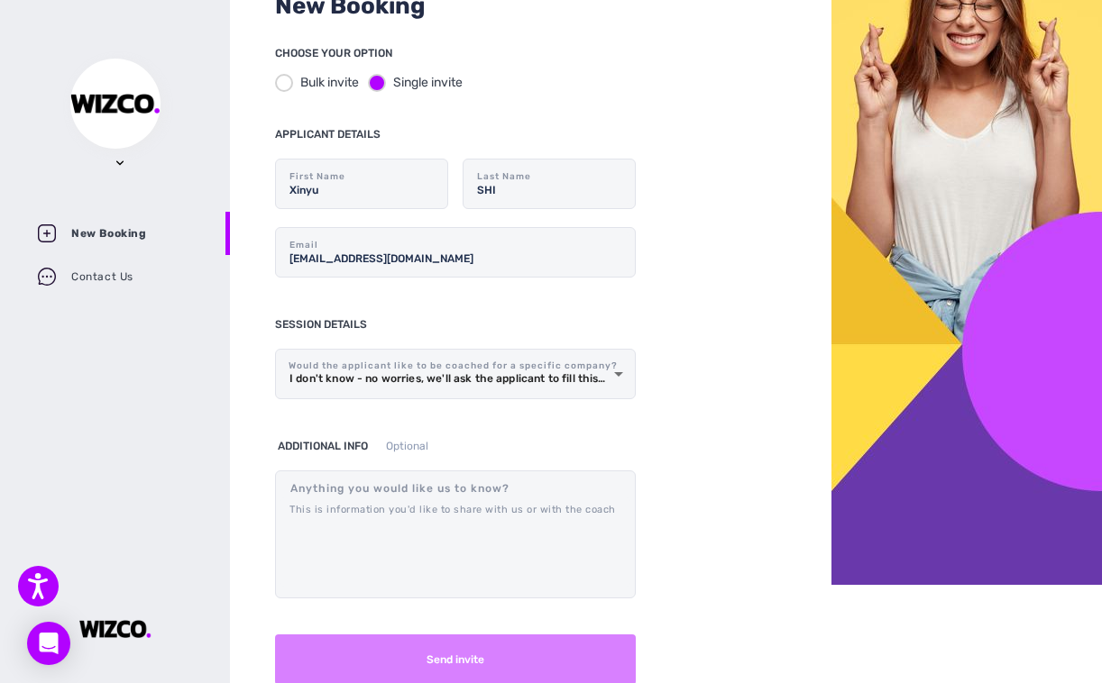
click at [492, 649] on button "Send invite" at bounding box center [455, 660] width 361 height 50
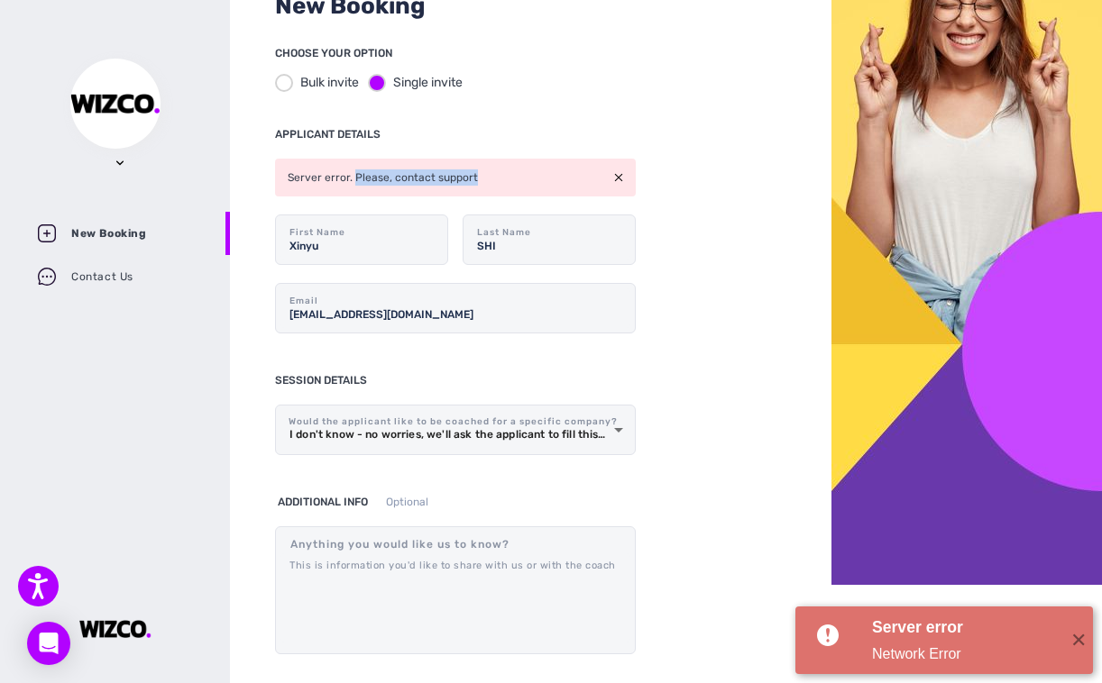
drag, startPoint x: 475, startPoint y: 169, endPoint x: 352, endPoint y: 170, distance: 123.5
click at [352, 170] on div "Server error. Please, contact support" at bounding box center [455, 178] width 361 height 38
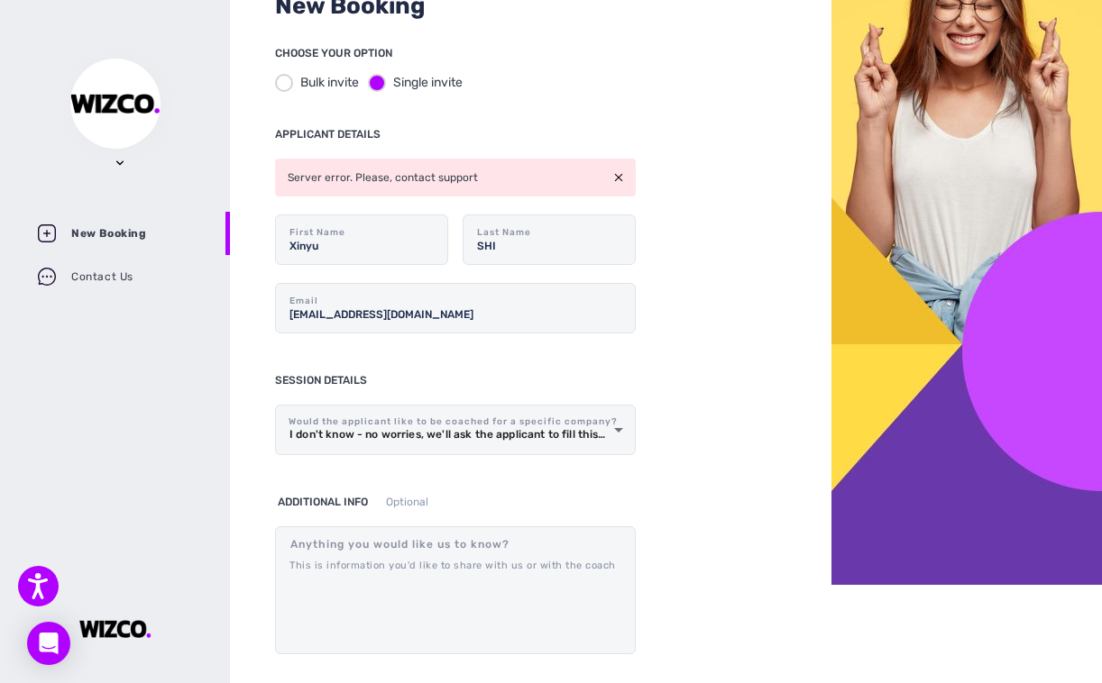
click at [745, 170] on div "New Booking CHOOSE YOUR OPTION Bulk invite Single invite APPLICANT DETAILS Serv…" at bounding box center [530, 243] width 601 height 683
click at [131, 269] on div "Contact Us" at bounding box center [115, 276] width 230 height 43
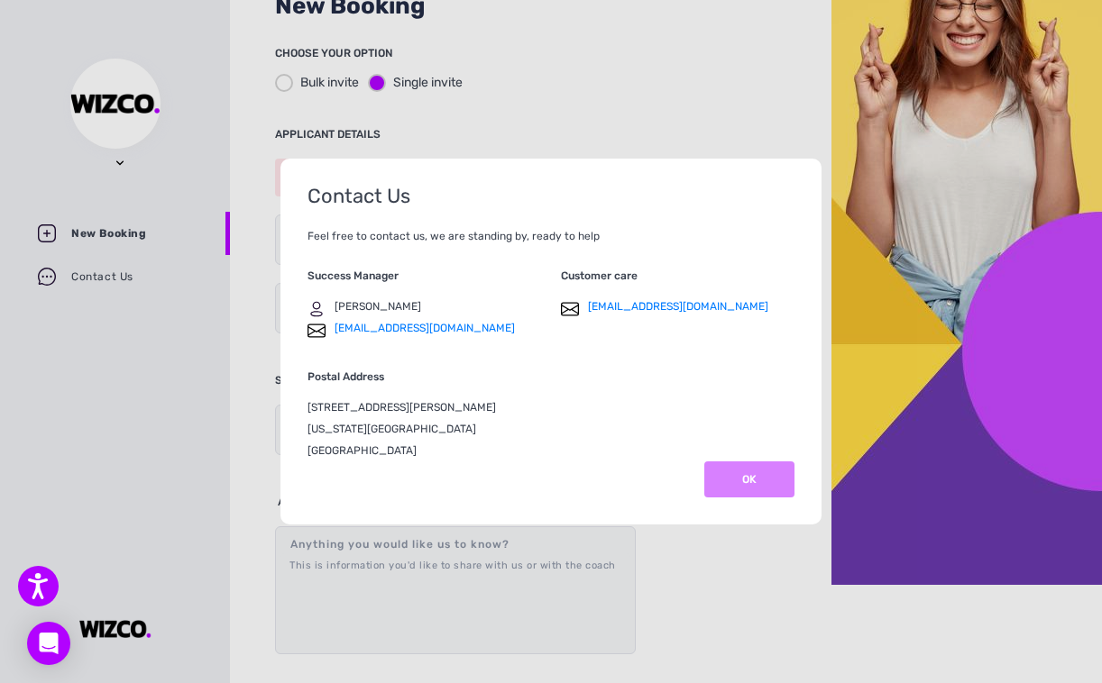
click at [736, 492] on button "OK" at bounding box center [749, 480] width 90 height 36
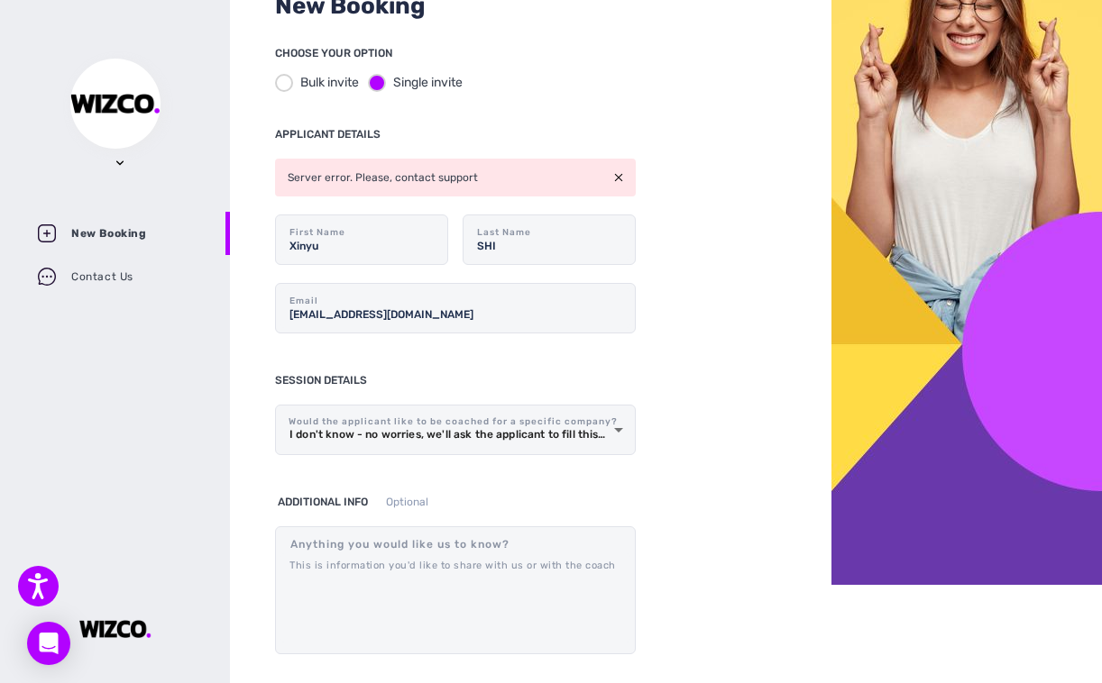
click at [636, 100] on div "New Booking CHOOSE YOUR OPTION Bulk invite Single invite APPLICANT DETAILS Serv…" at bounding box center [530, 243] width 601 height 683
click at [690, 452] on div "New Booking CHOOSE YOUR OPTION Bulk invite Single invite APPLICANT DETAILS Serv…" at bounding box center [530, 243] width 601 height 683
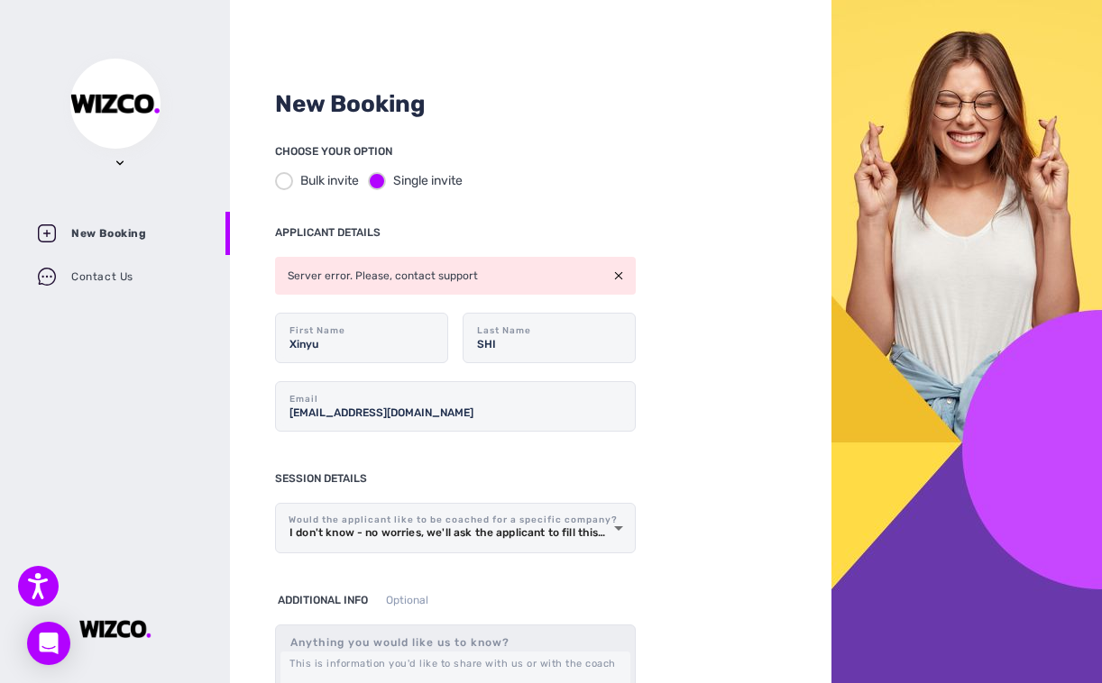
scroll to position [0, 0]
click at [79, 273] on div "Contact Us" at bounding box center [115, 276] width 230 height 43
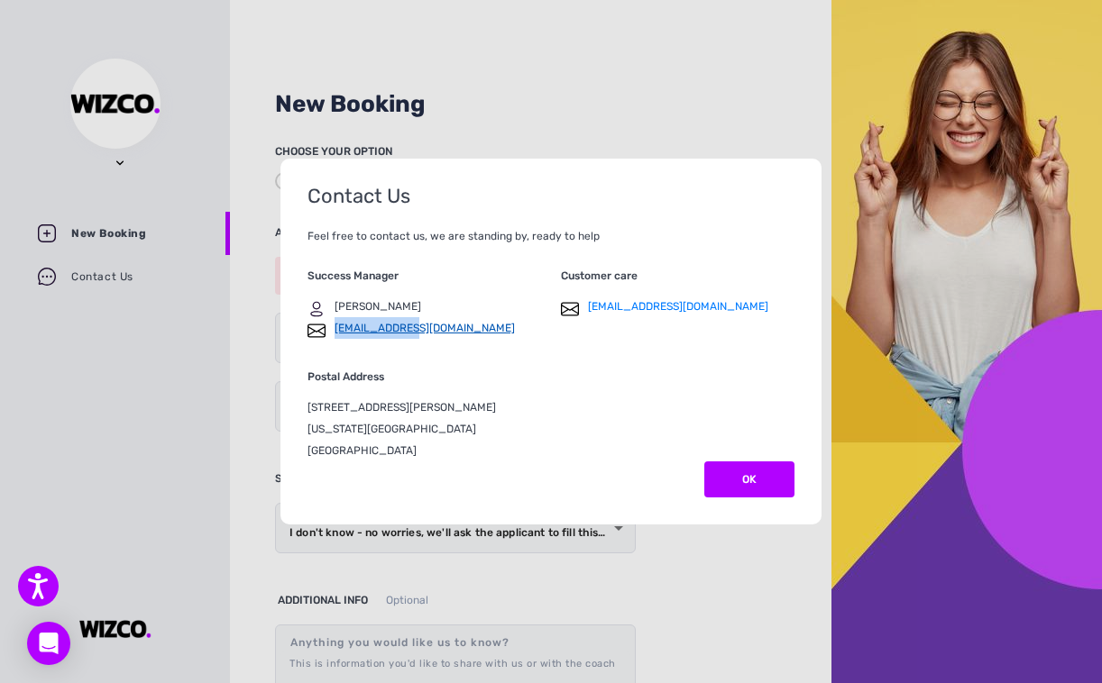
drag, startPoint x: 421, startPoint y: 327, endPoint x: 334, endPoint y: 326, distance: 86.5
click at [334, 326] on div "amir@wizco.io" at bounding box center [423, 328] width 233 height 22
drag, startPoint x: 388, startPoint y: 306, endPoint x: 334, endPoint y: 306, distance: 53.2
click at [334, 306] on div "Amir Erez" at bounding box center [423, 307] width 233 height 22
copy p "Amir Erez"
